Goal: Feedback & Contribution: Contribute content

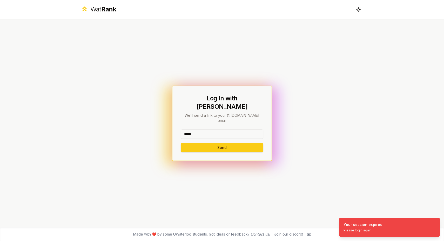
type input "*****"
click at [222, 143] on button "Send" at bounding box center [222, 147] width 83 height 9
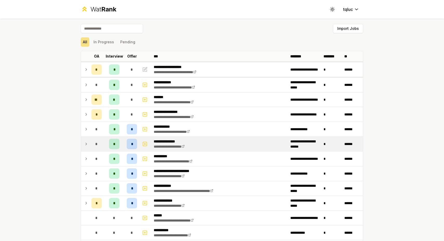
click at [87, 146] on icon at bounding box center [86, 144] width 4 height 6
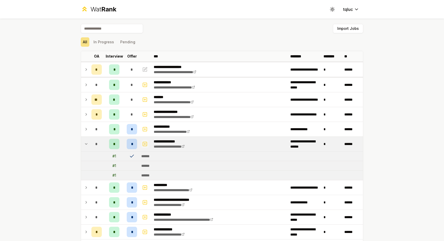
click at [147, 142] on icon "button" at bounding box center [144, 144] width 5 height 6
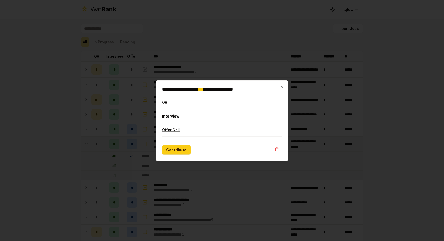
click at [179, 131] on button "Offer Call" at bounding box center [222, 130] width 120 height 14
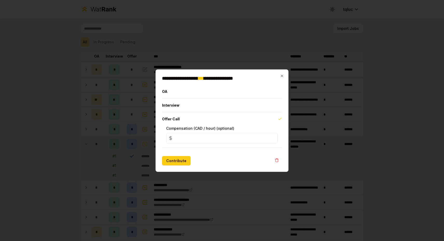
click at [193, 139] on input "*" at bounding box center [222, 138] width 112 height 10
click at [184, 159] on button "Contribute" at bounding box center [176, 160] width 29 height 9
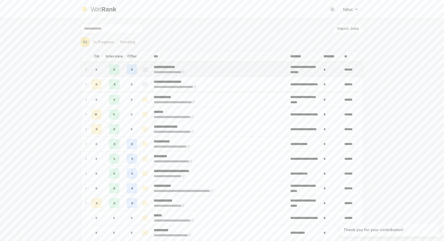
click at [90, 71] on td "*" at bounding box center [96, 69] width 15 height 15
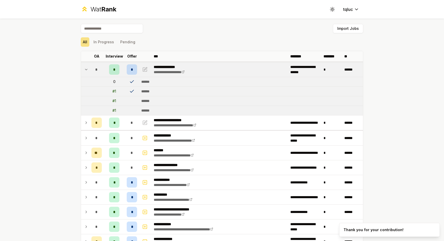
click at [87, 70] on icon at bounding box center [86, 70] width 4 height 6
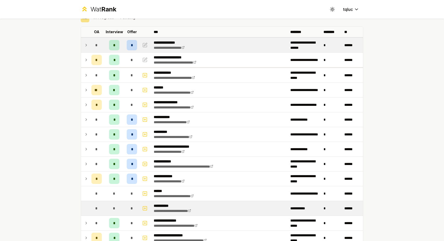
scroll to position [24, 0]
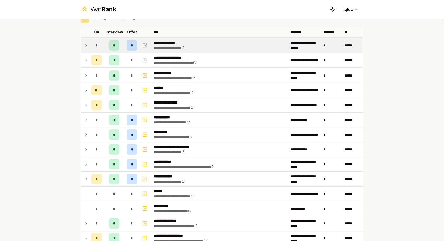
click at [89, 46] on td "*" at bounding box center [96, 45] width 15 height 15
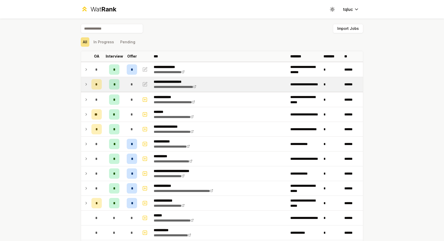
click at [85, 84] on icon at bounding box center [86, 84] width 4 height 6
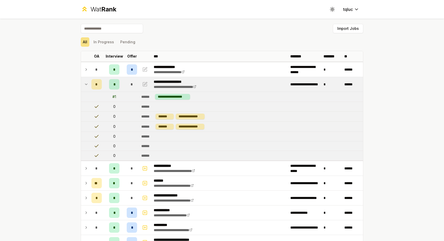
click at [85, 84] on icon at bounding box center [86, 84] width 4 height 6
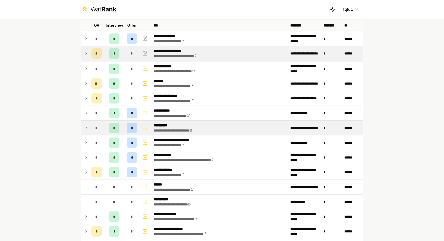
scroll to position [31, 0]
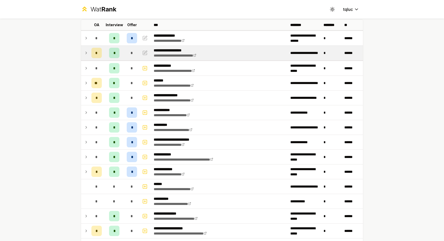
click at [409, 42] on div "**********" at bounding box center [222, 120] width 444 height 241
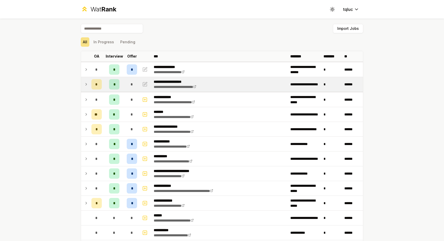
scroll to position [0, 0]
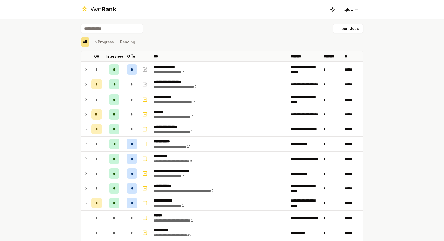
click at [414, 27] on div "**********" at bounding box center [222, 120] width 444 height 241
